Goal: Information Seeking & Learning: Find specific fact

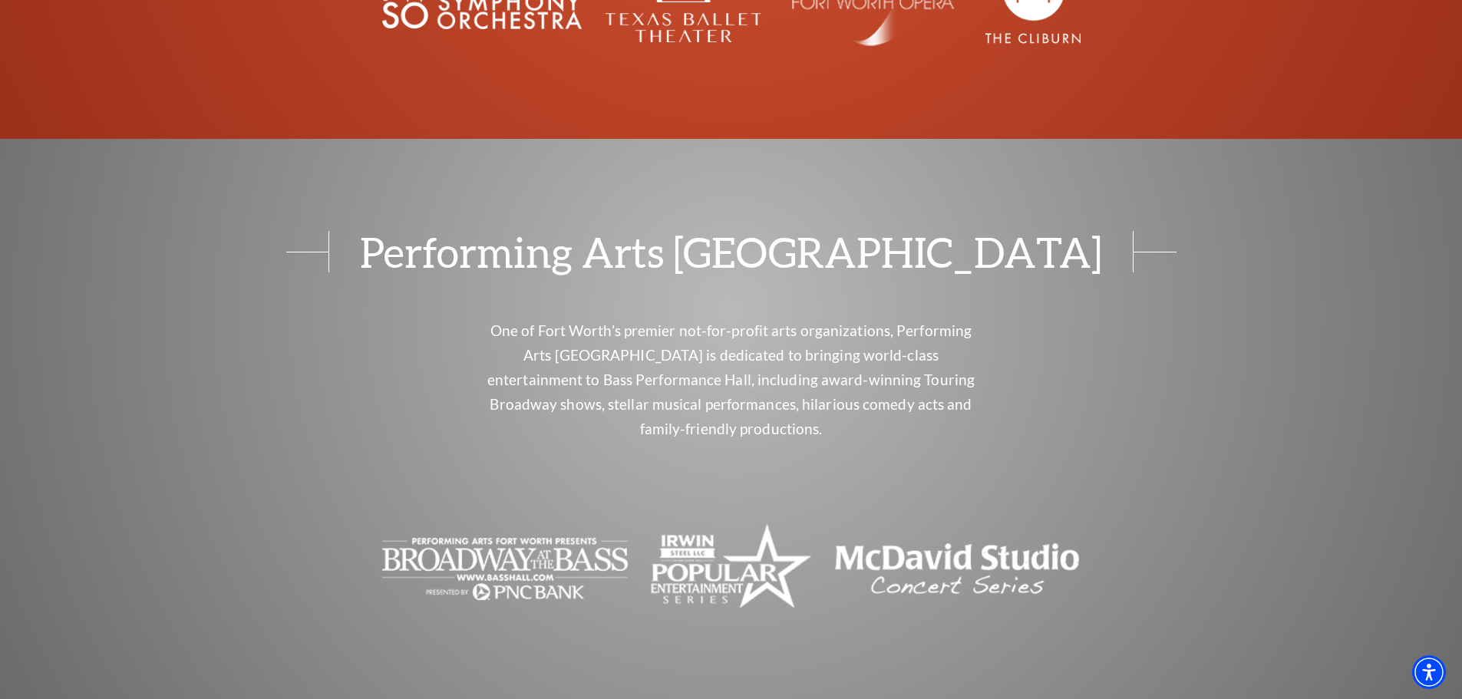
scroll to position [6198, 0]
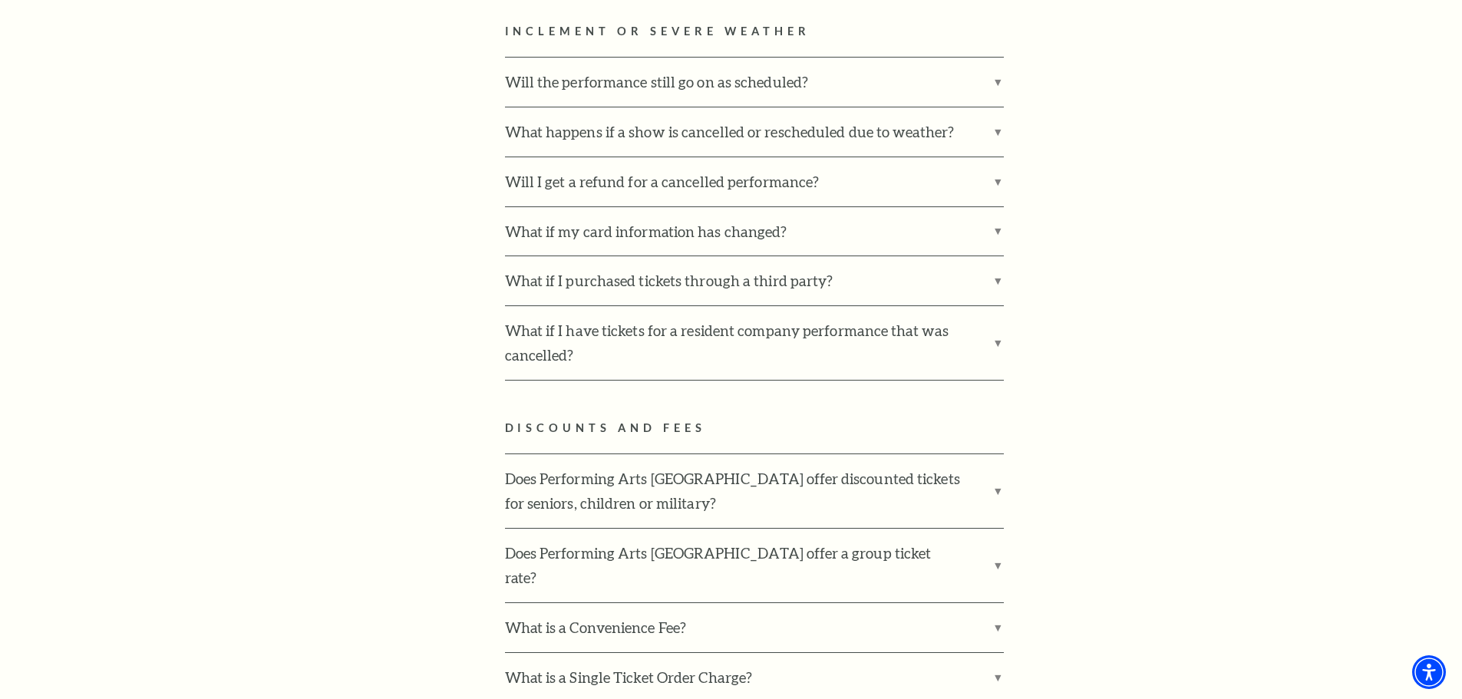
scroll to position [2686, 0]
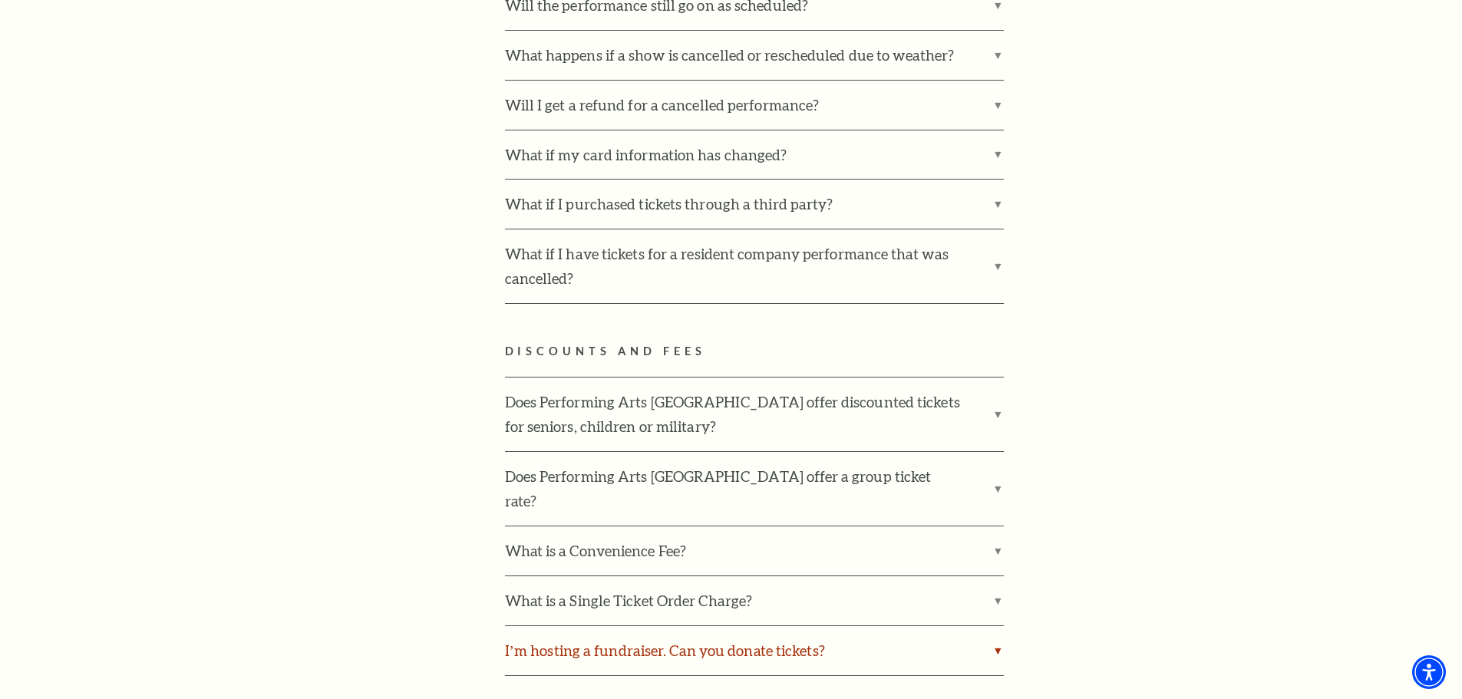
click at [873, 626] on label "I’m hosting a fundraiser. Can you donate tickets?" at bounding box center [754, 650] width 499 height 49
click at [0, 0] on input "I’m hosting a fundraiser. Can you donate tickets?" at bounding box center [0, 0] width 0 height 0
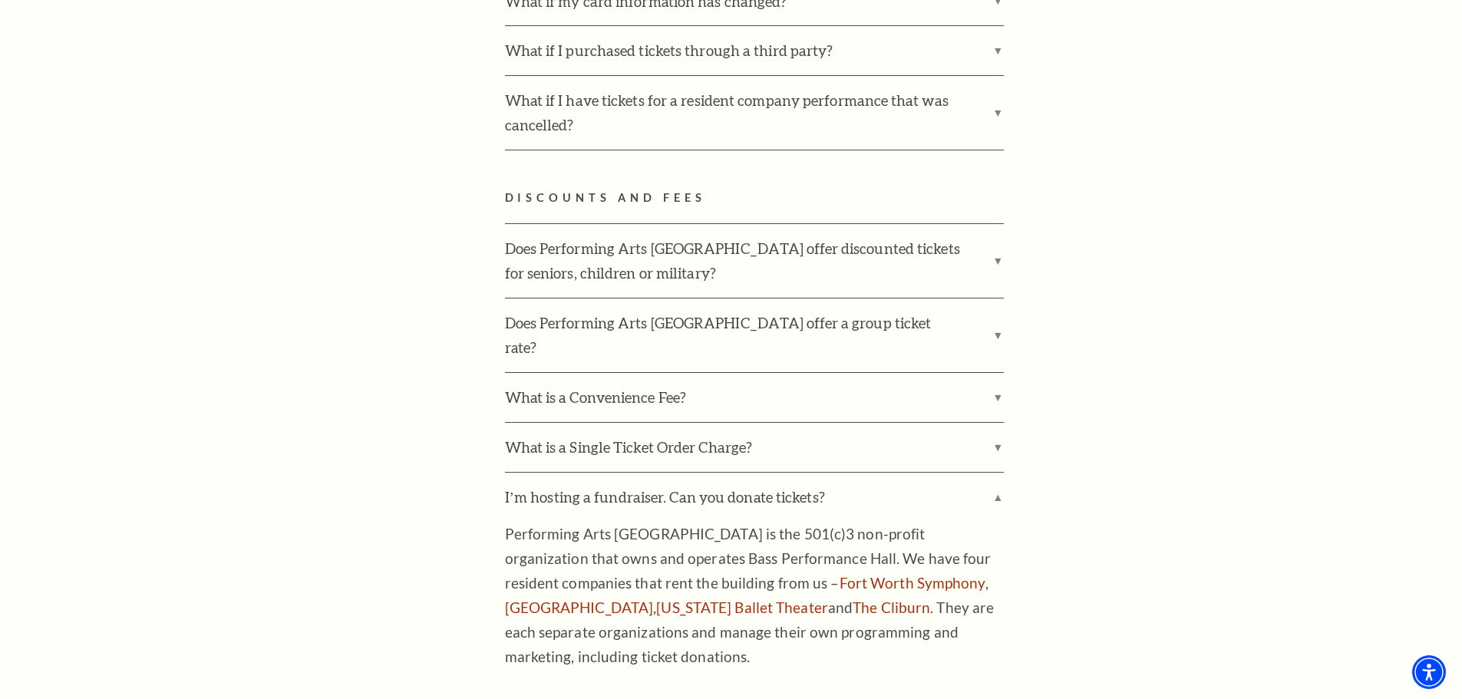
scroll to position [2916, 0]
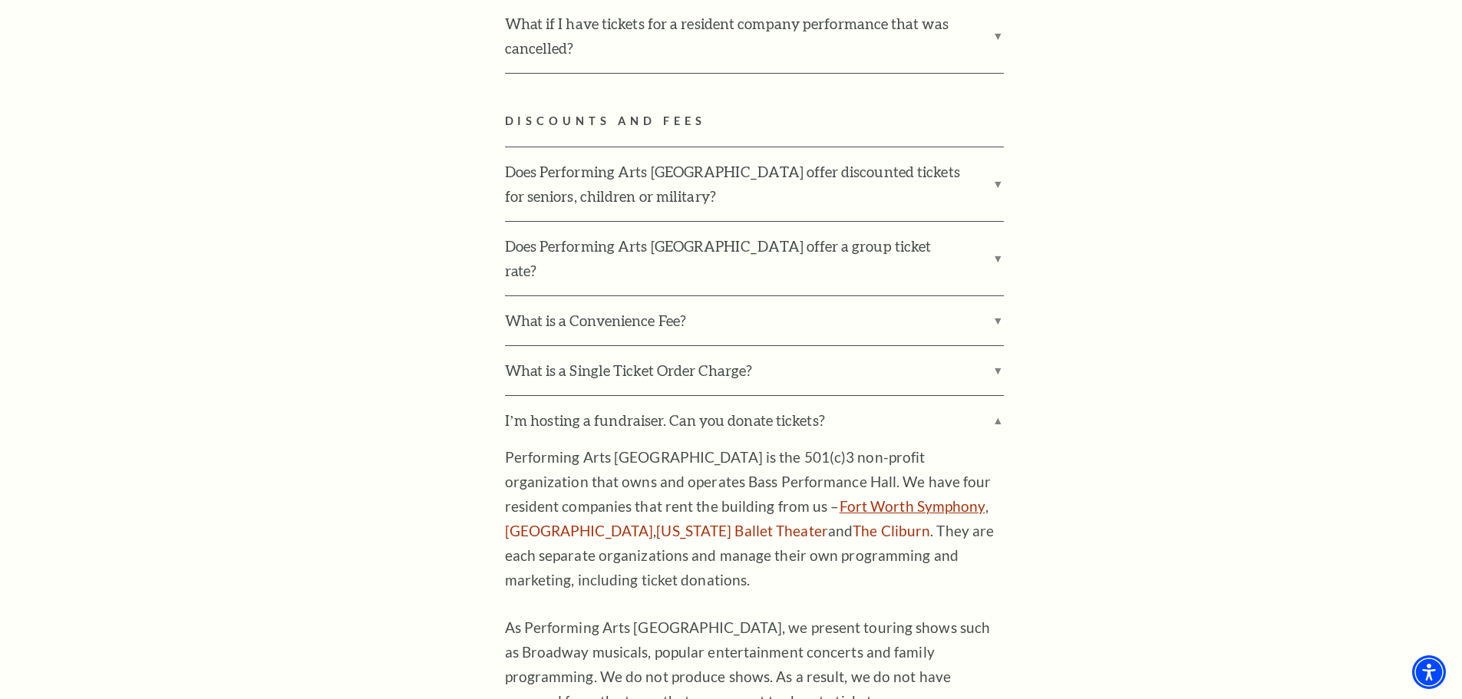
click at [839, 497] on link "Fort Worth Symphony" at bounding box center [912, 506] width 146 height 18
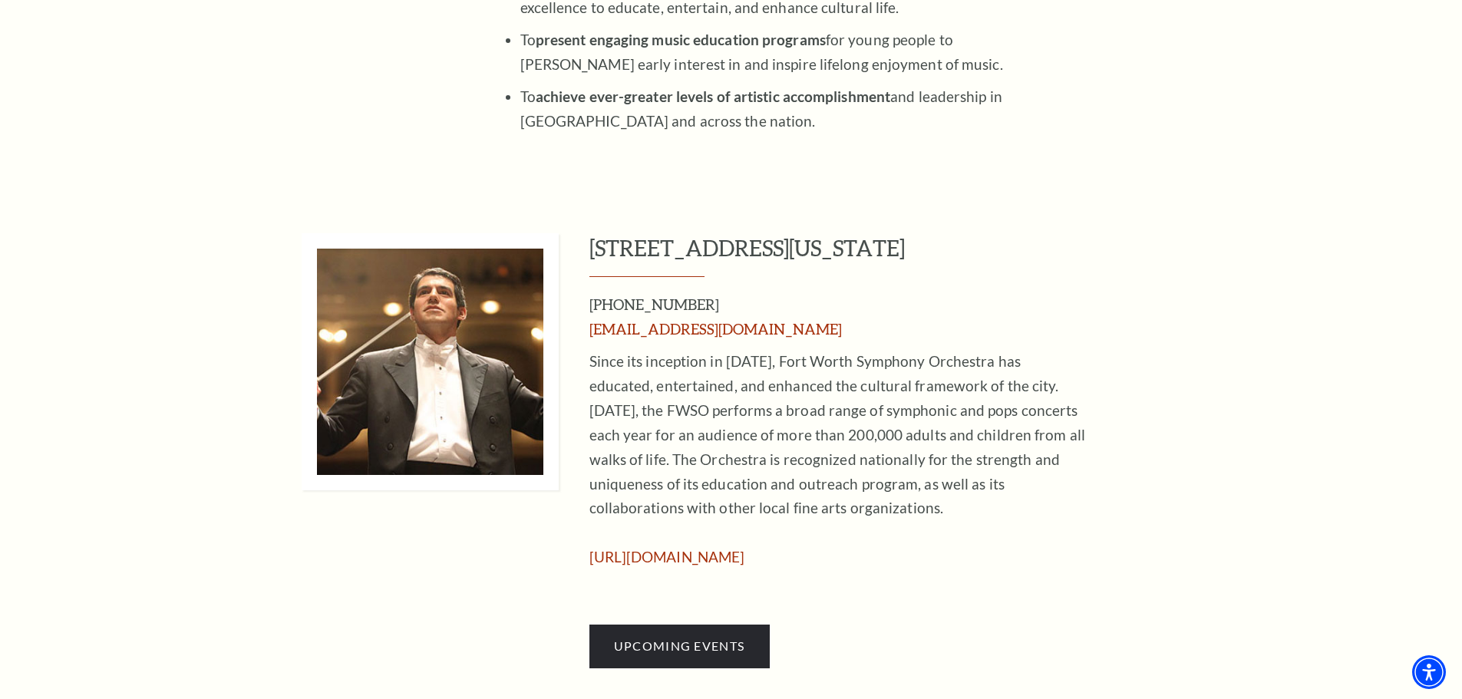
scroll to position [696, 0]
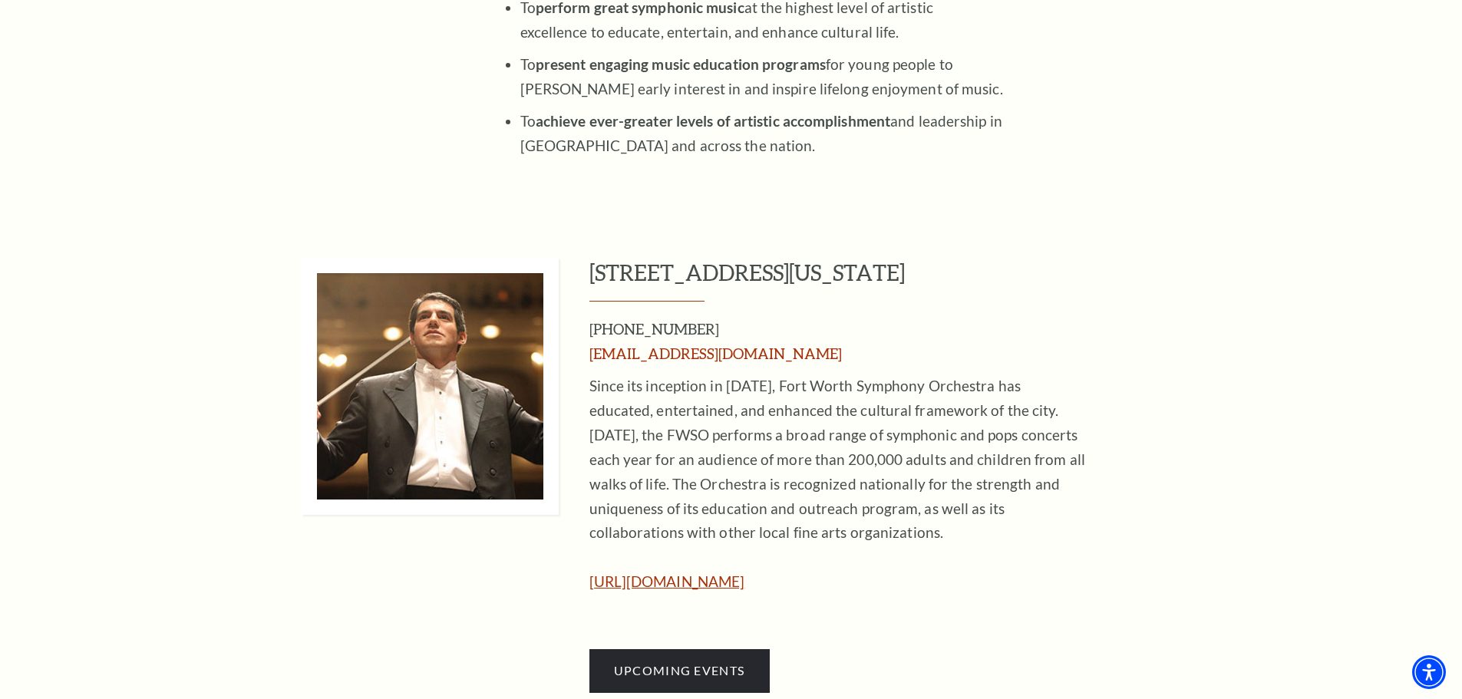
click at [717, 584] on link "[URL][DOMAIN_NAME]" at bounding box center [667, 581] width 156 height 18
